Goal: Information Seeking & Learning: Learn about a topic

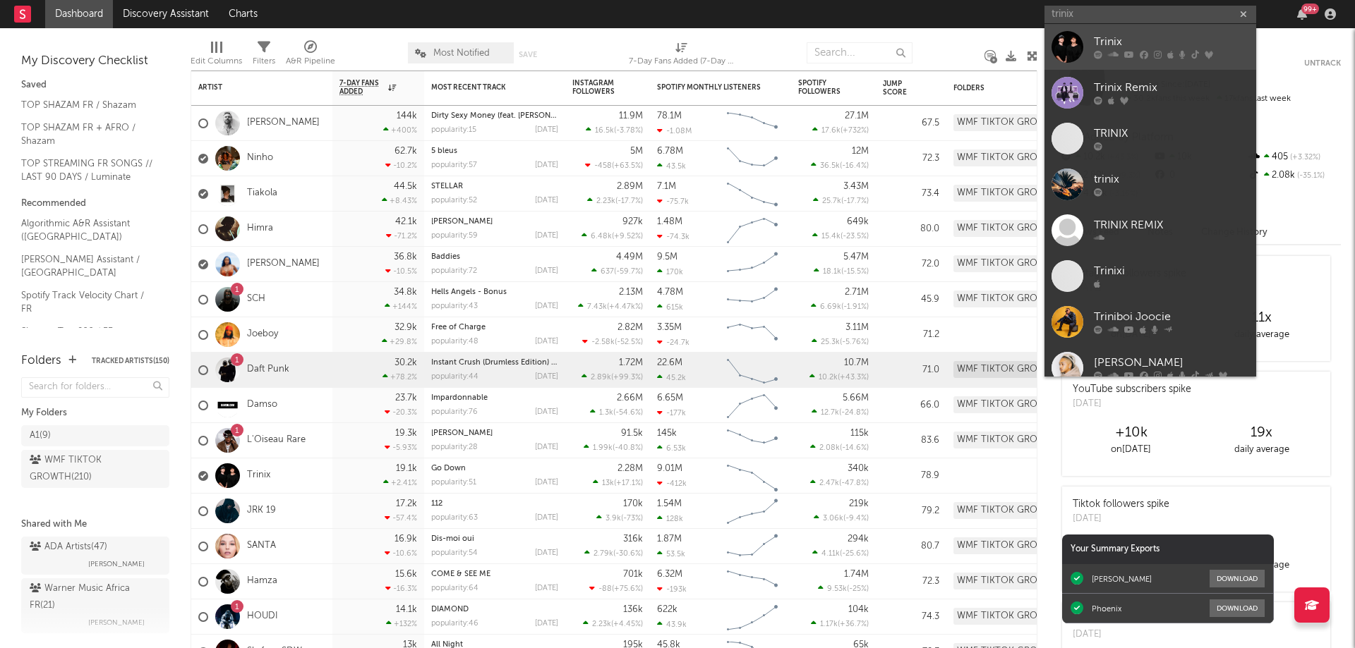
type input "trinix"
click at [1145, 50] on div "Trinix" at bounding box center [1171, 42] width 155 height 17
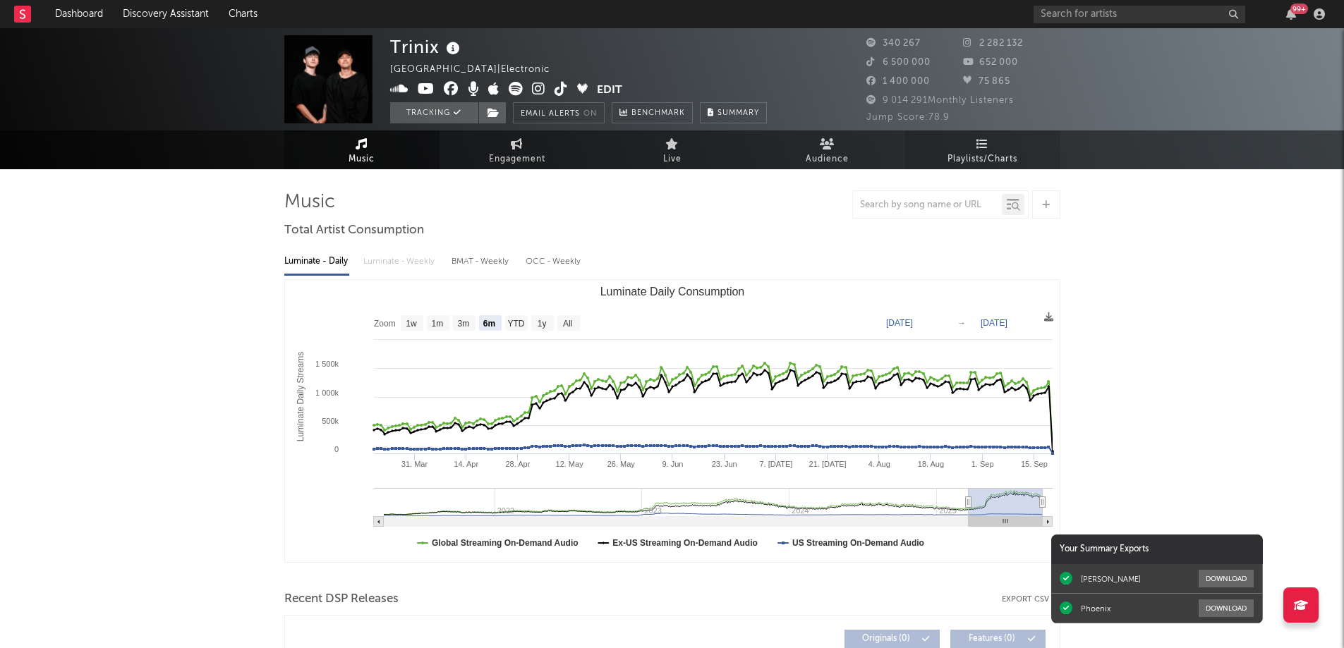
click at [977, 149] on icon at bounding box center [983, 143] width 12 height 11
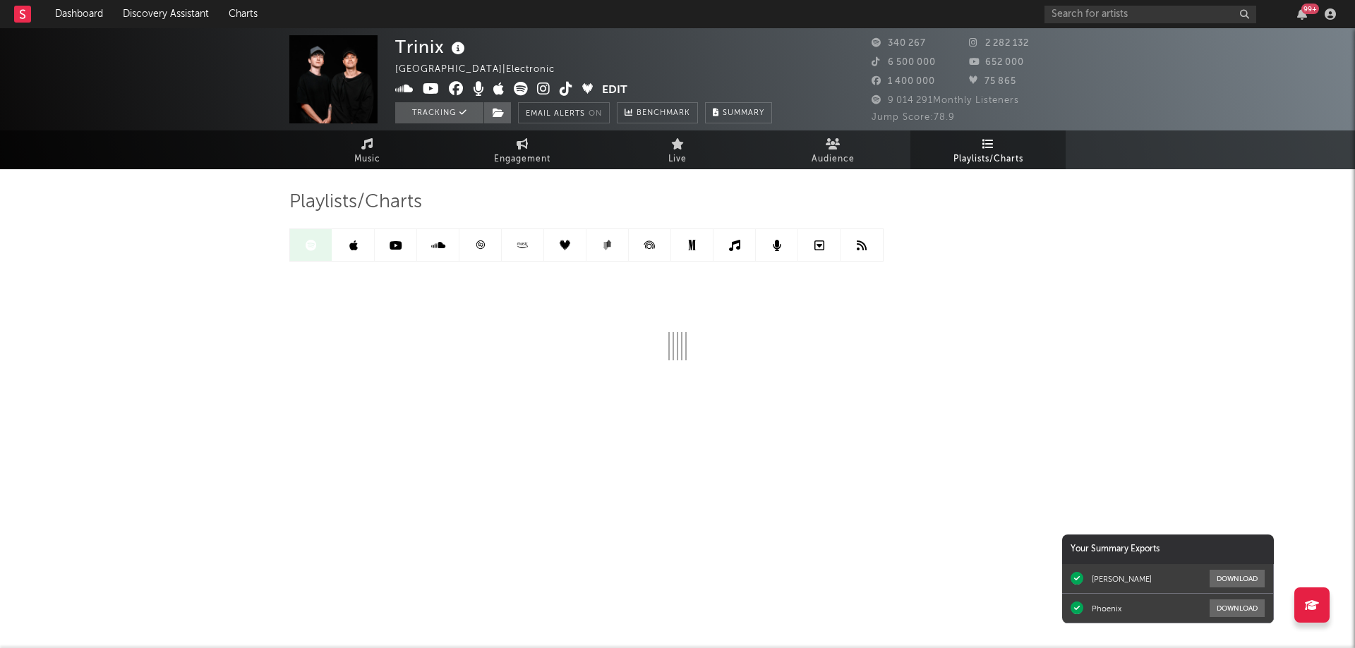
click at [483, 246] on icon at bounding box center [480, 245] width 11 height 11
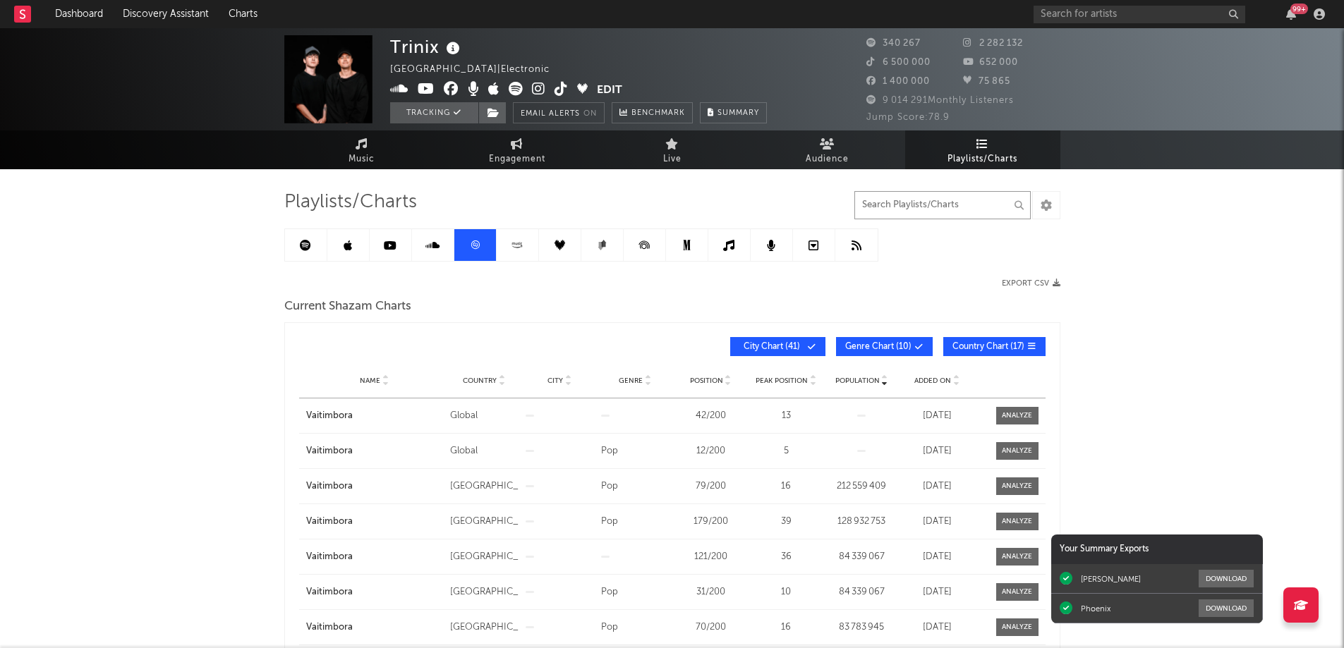
click at [980, 213] on input "text" at bounding box center [943, 205] width 176 height 28
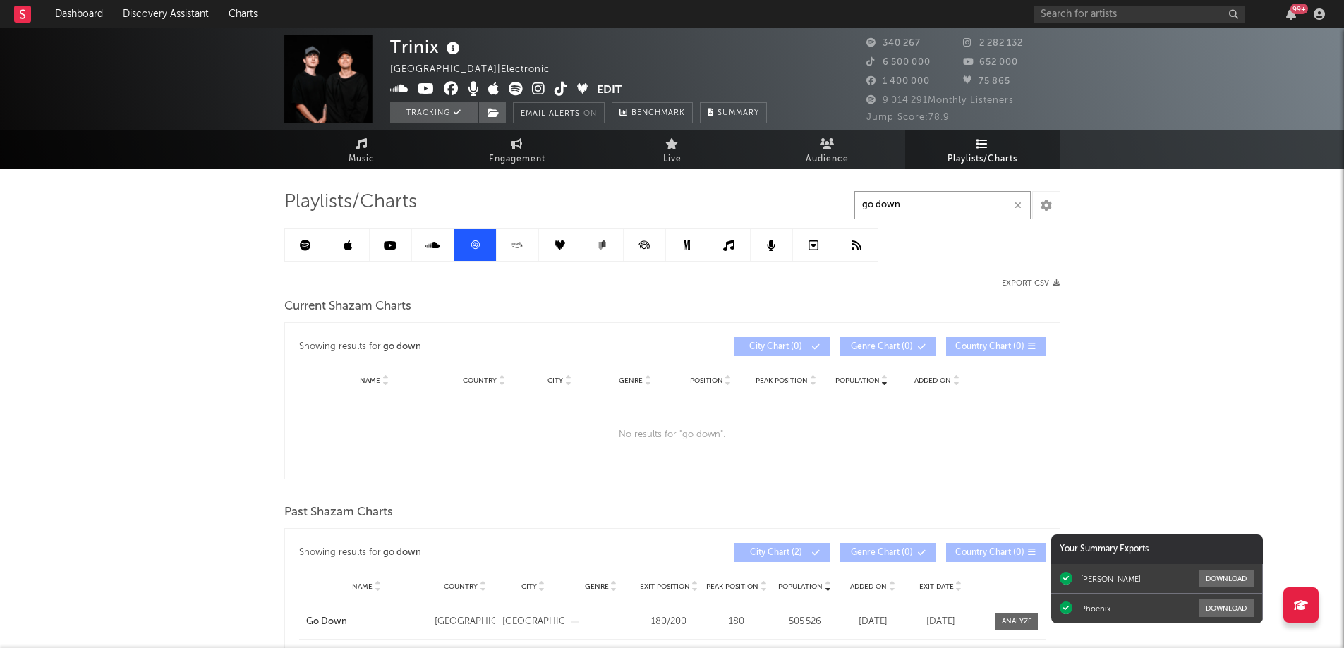
type input "go down"
